Goal: Information Seeking & Learning: Check status

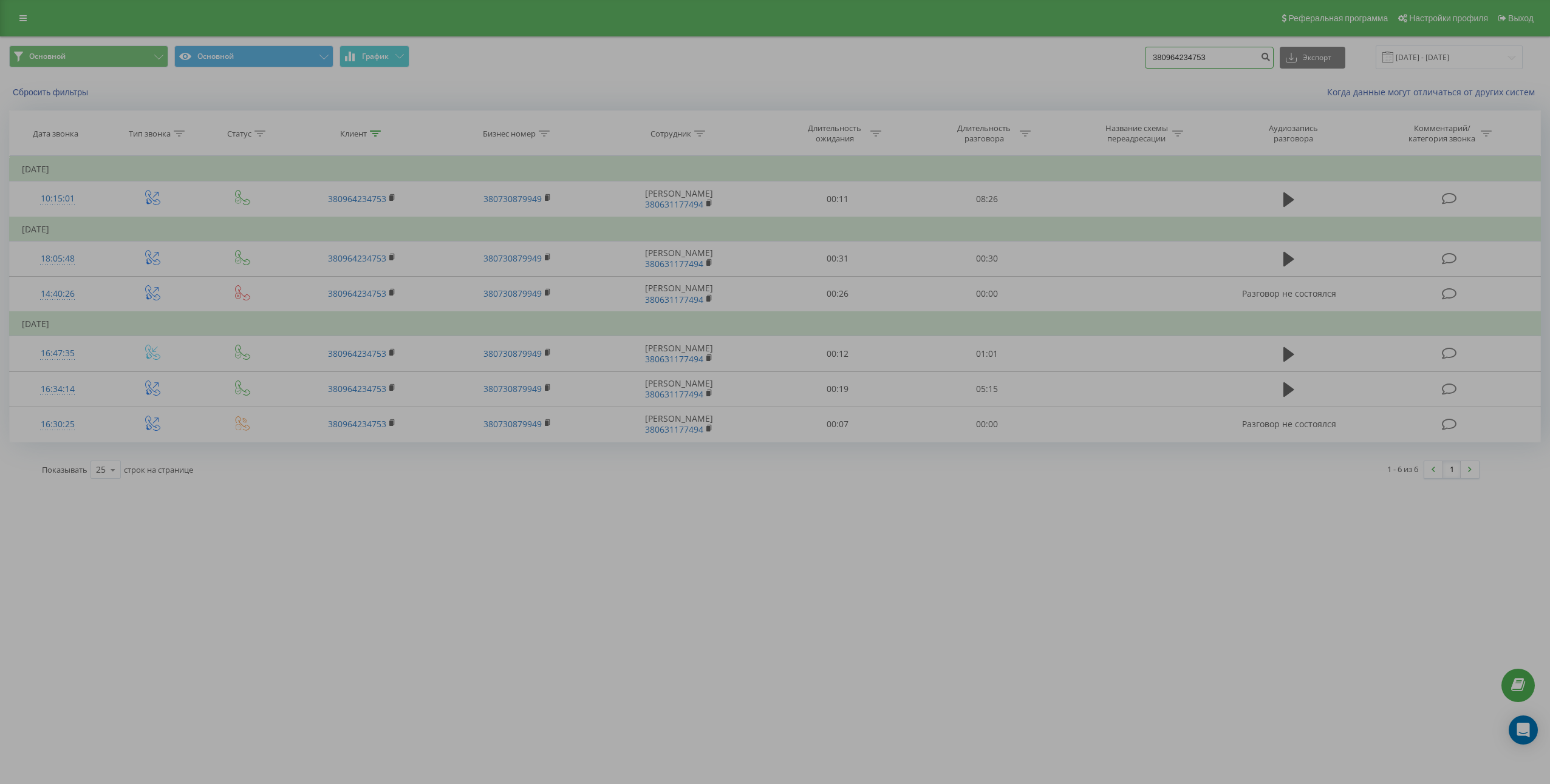
click at [1209, 48] on input "380964234753" at bounding box center [1209, 57] width 129 height 22
paste input "684759088"
type input "380684759088"
click at [1270, 57] on icon "submit" at bounding box center [1265, 55] width 10 height 7
